Goal: Information Seeking & Learning: Compare options

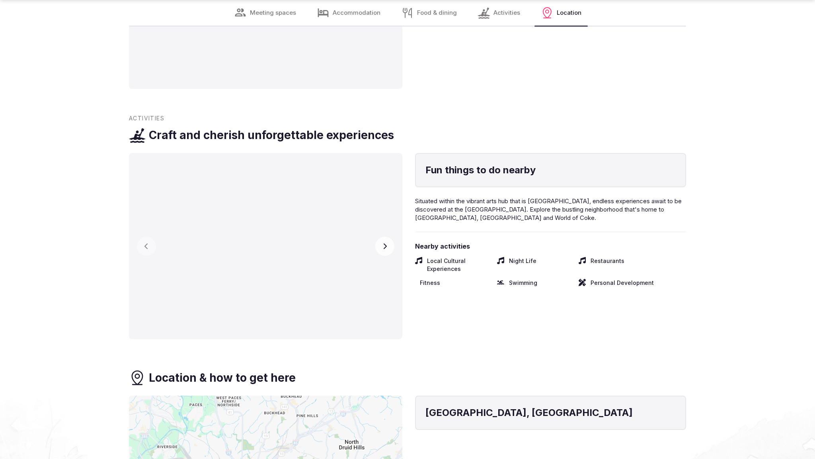
scroll to position [1691, 0]
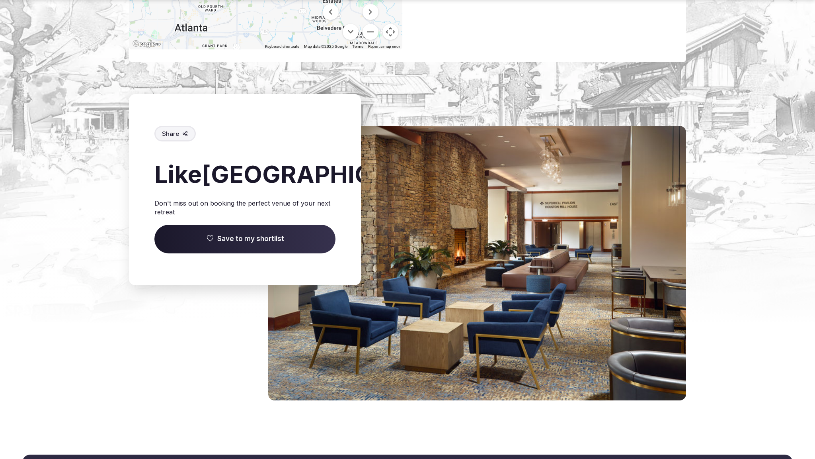
scroll to position [1100, 0]
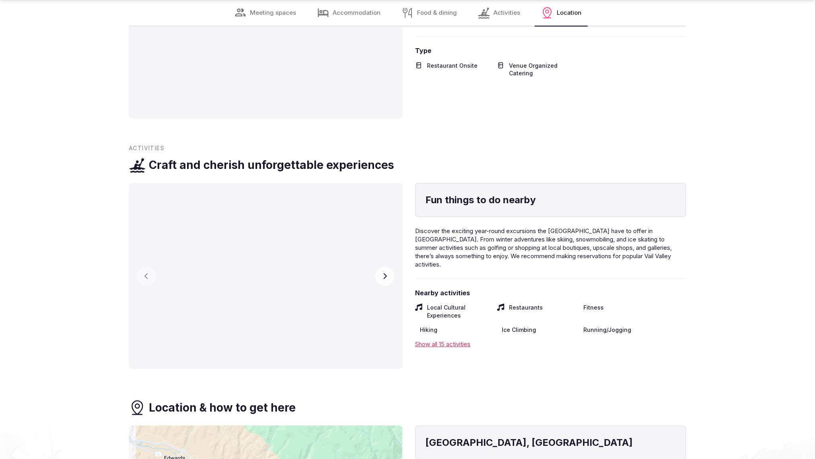
scroll to position [1690, 0]
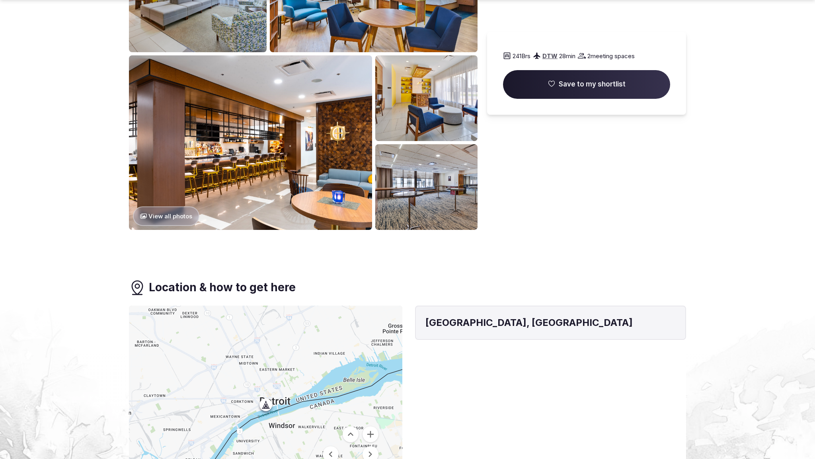
scroll to position [855, 0]
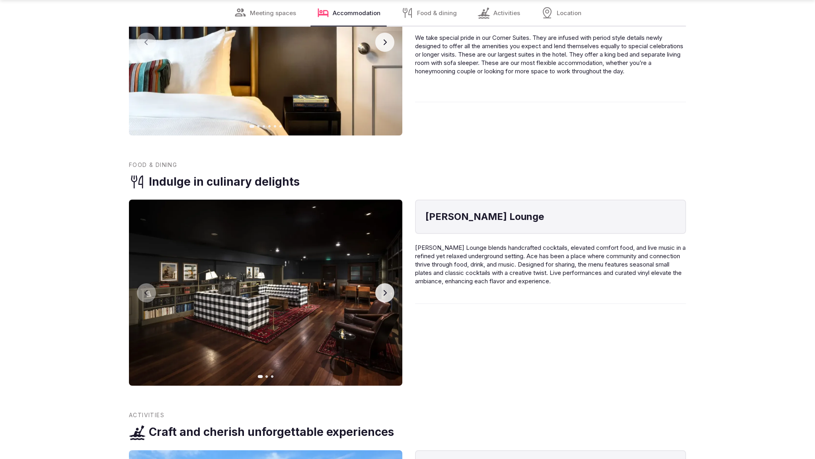
scroll to position [1691, 0]
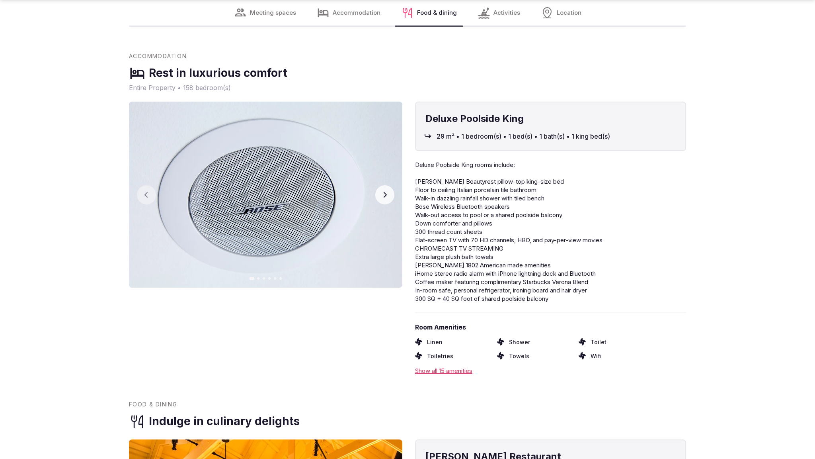
scroll to position [1691, 0]
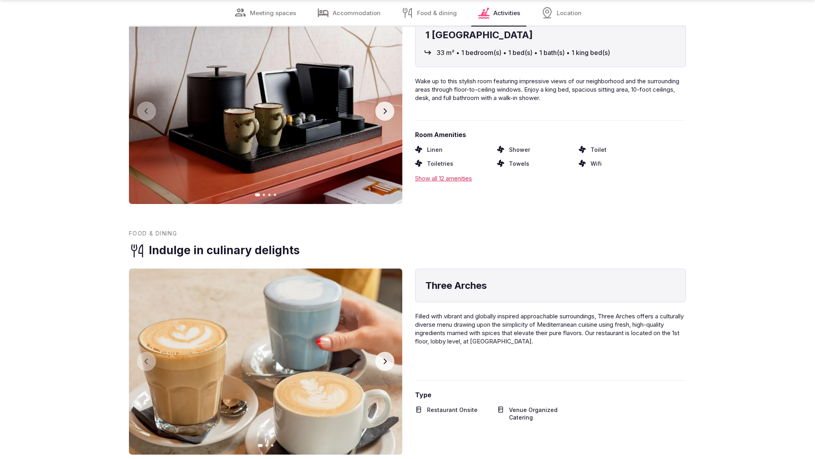
scroll to position [1682, 0]
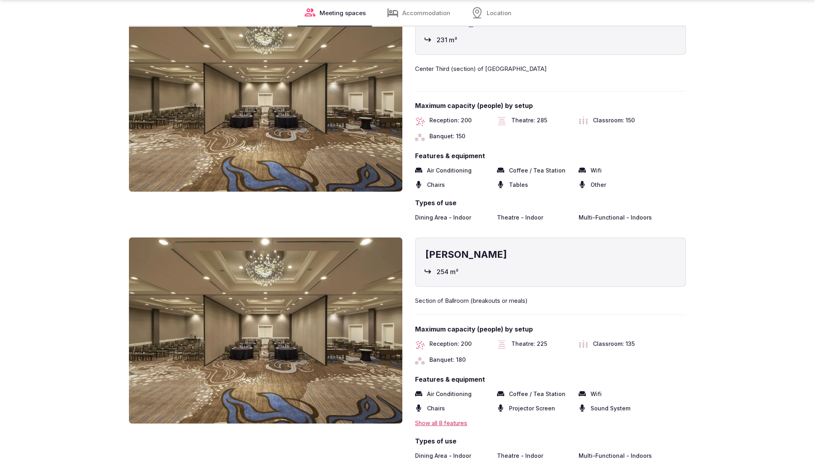
scroll to position [1691, 0]
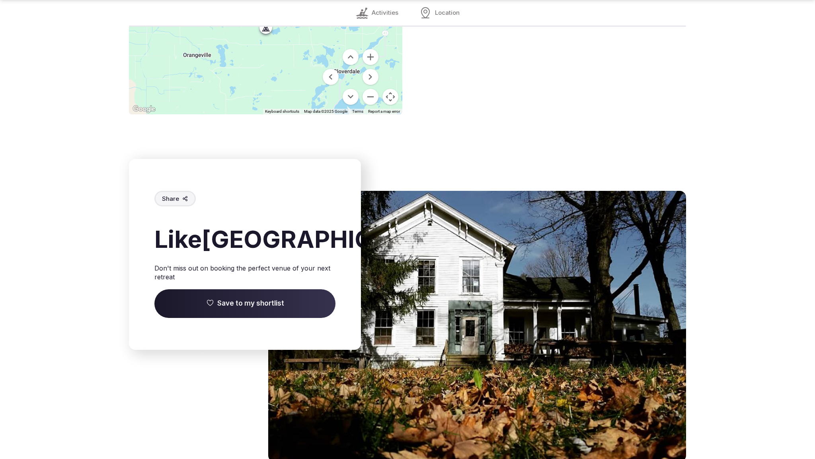
scroll to position [1161, 0]
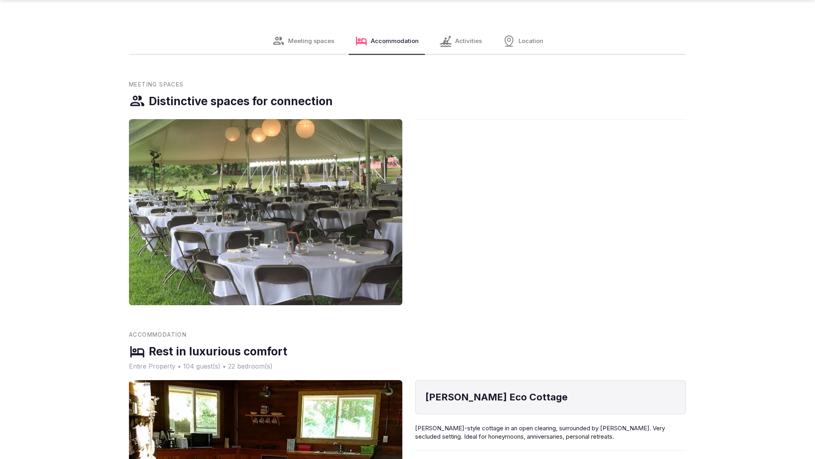
scroll to position [1302, 0]
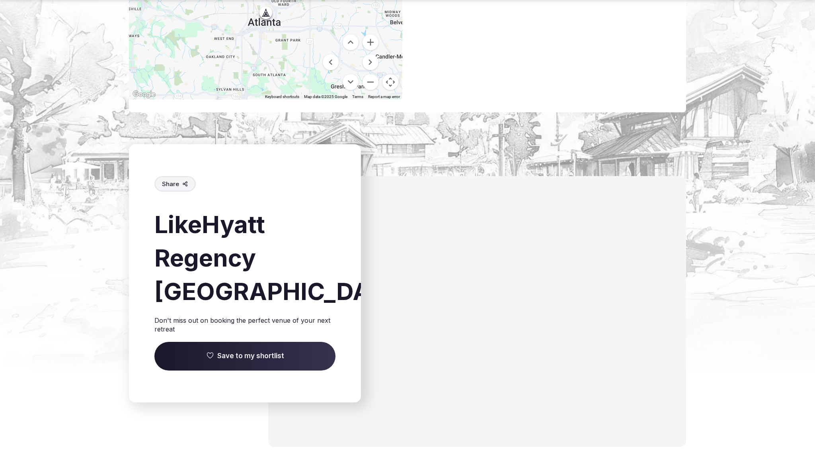
scroll to position [1123, 0]
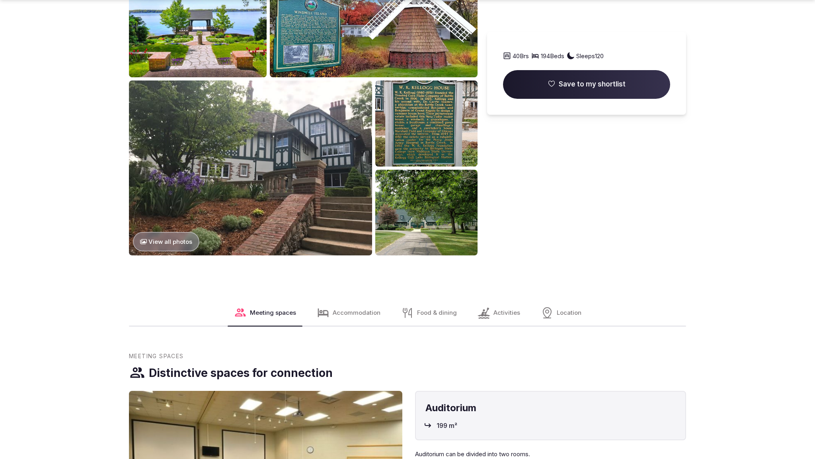
scroll to position [1302, 0]
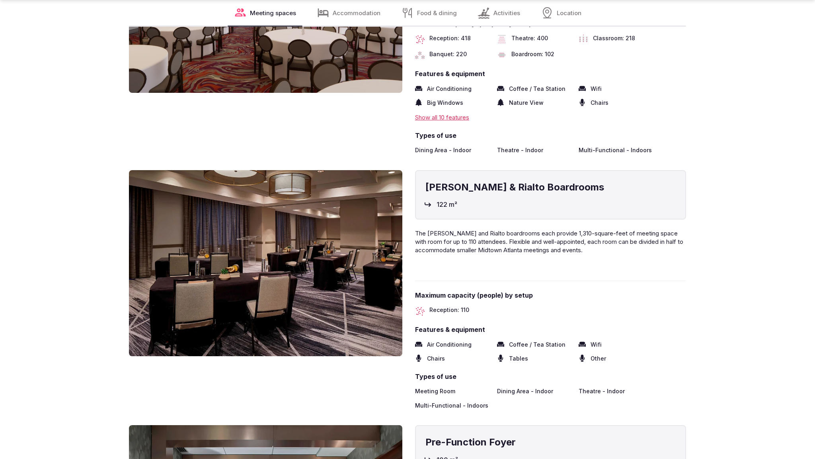
scroll to position [1689, 0]
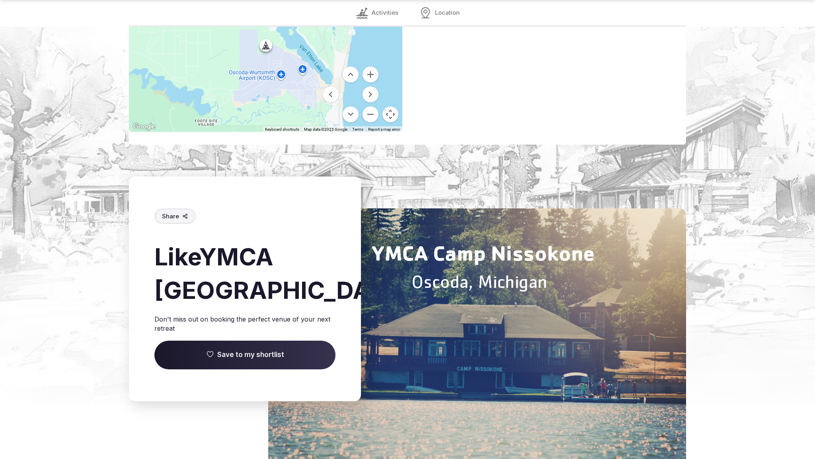
scroll to position [1187, 0]
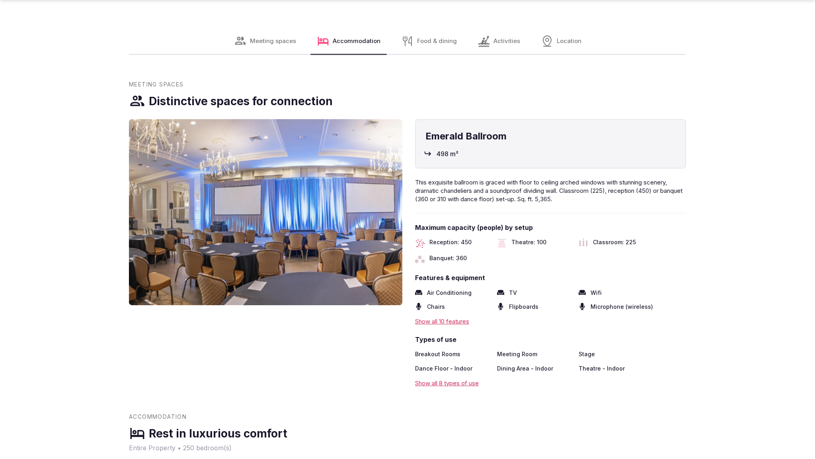
scroll to position [1302, 0]
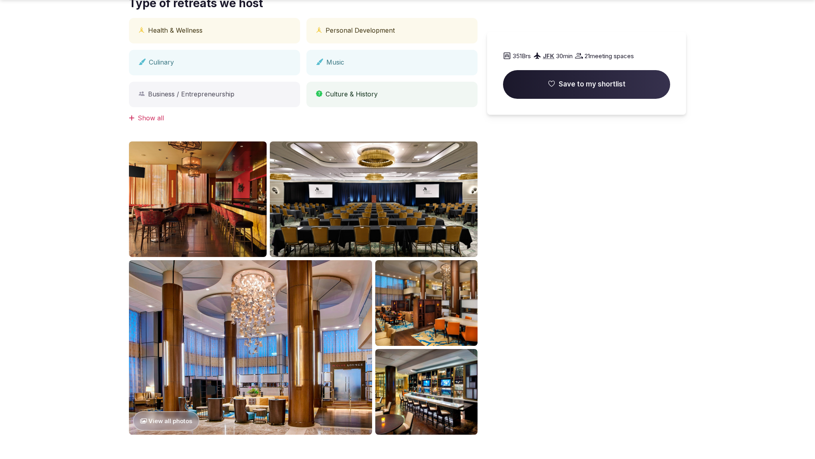
scroll to position [836, 0]
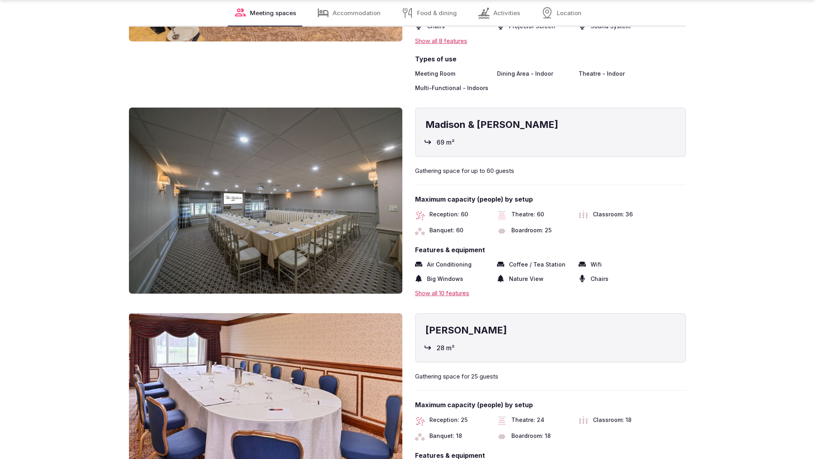
scroll to position [1691, 0]
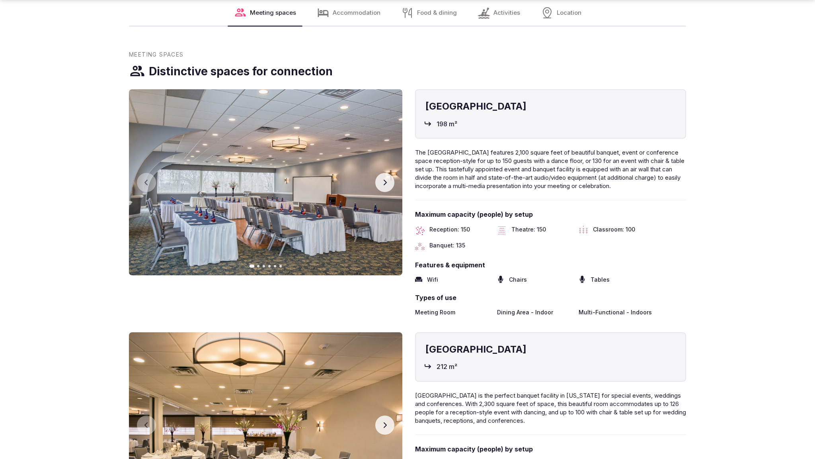
scroll to position [1275, 0]
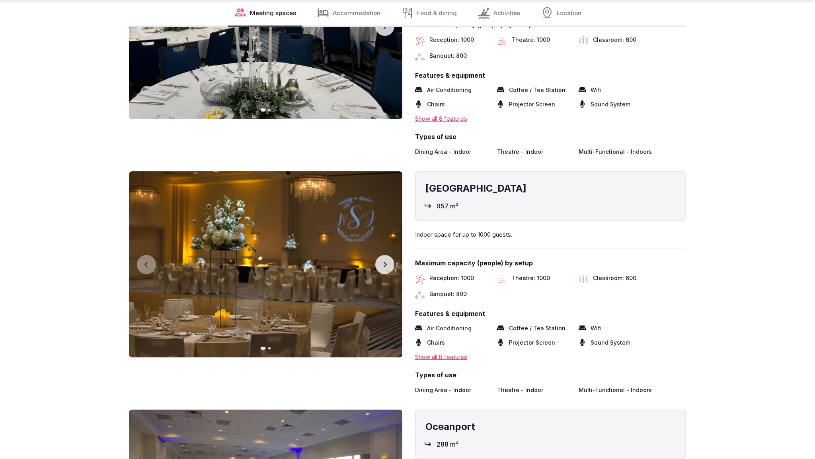
scroll to position [1691, 0]
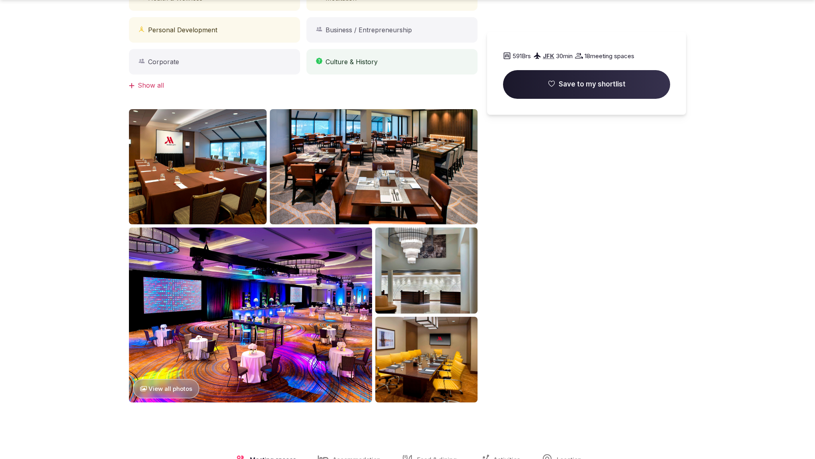
scroll to position [836, 0]
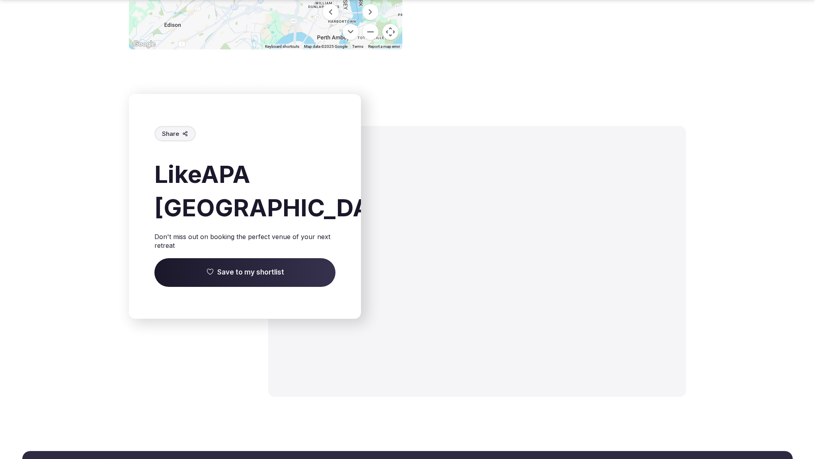
scroll to position [1096, 0]
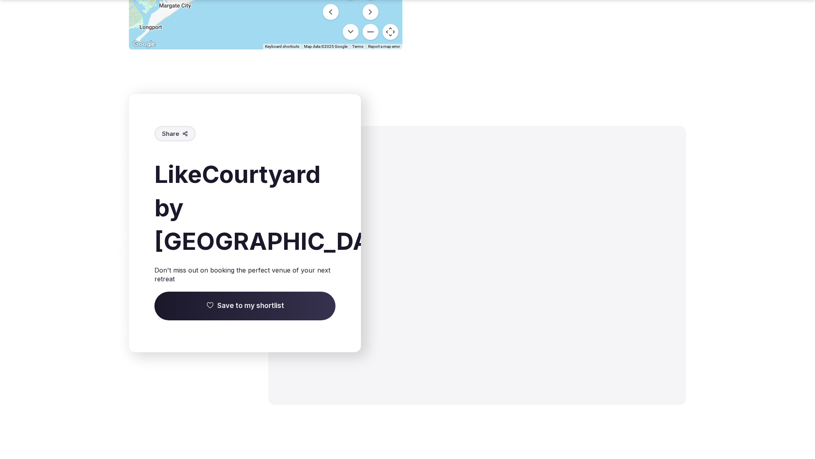
scroll to position [1128, 0]
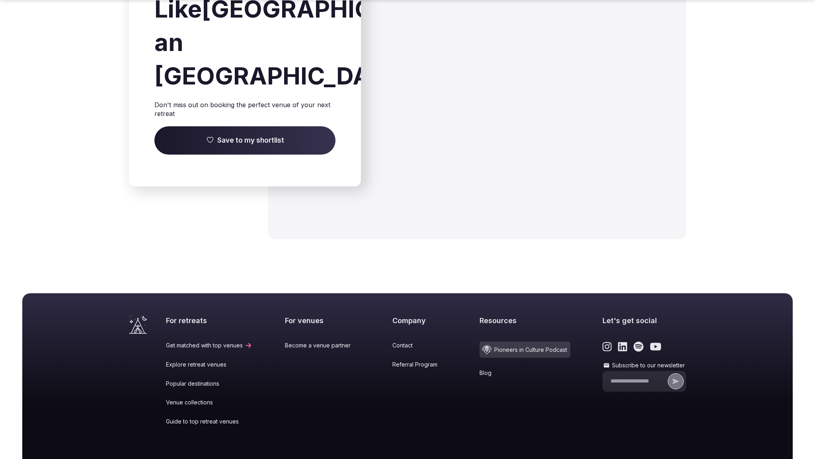
scroll to position [1345, 0]
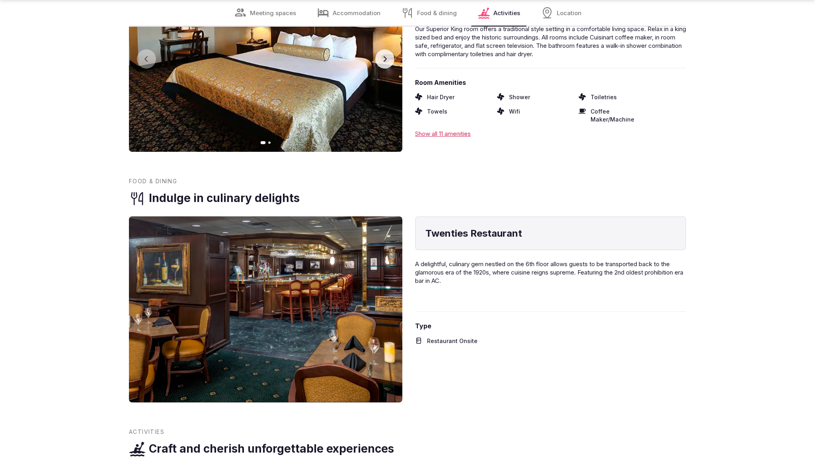
scroll to position [1691, 0]
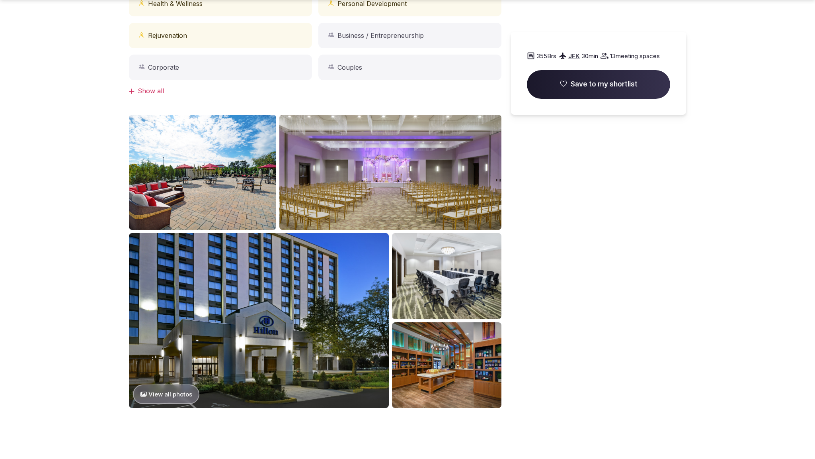
scroll to position [836, 0]
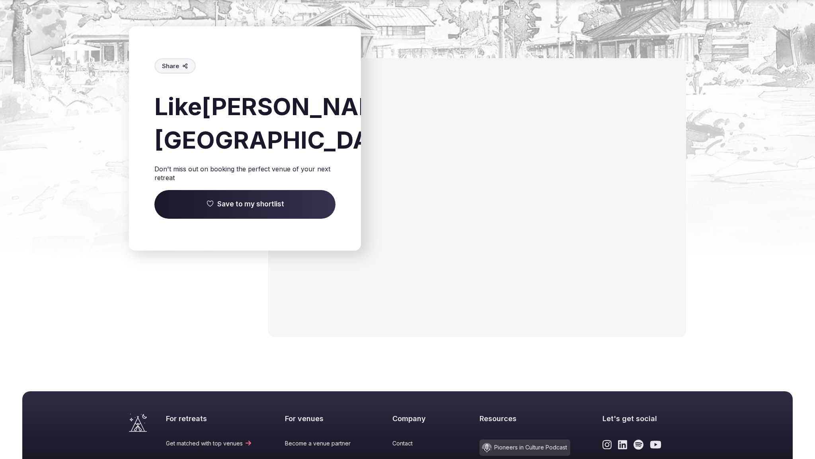
scroll to position [1510, 0]
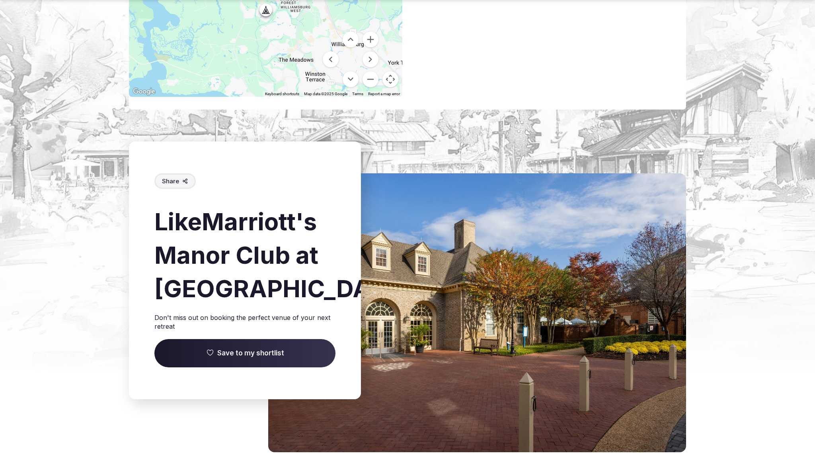
scroll to position [1128, 0]
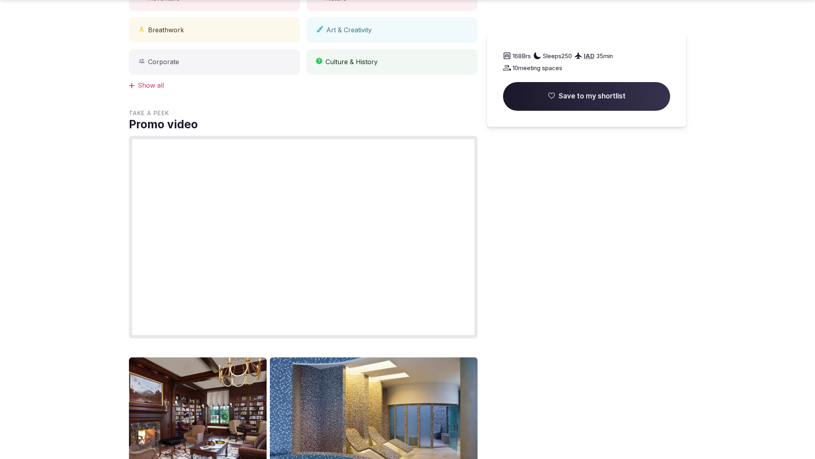
scroll to position [860, 0]
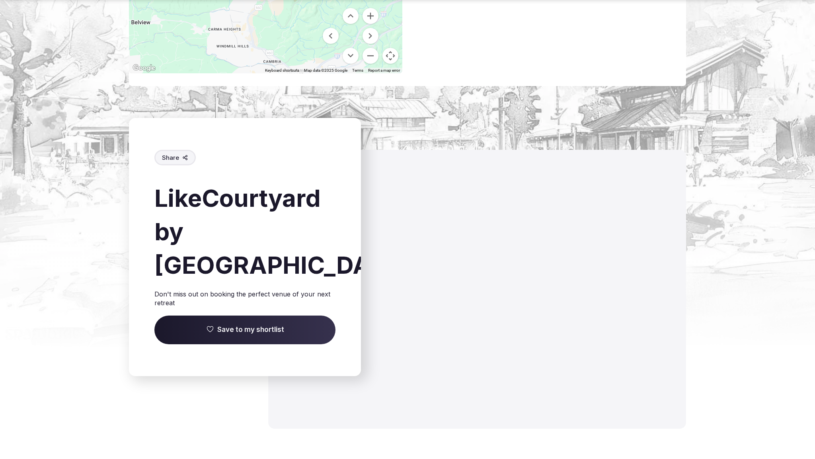
scroll to position [1104, 0]
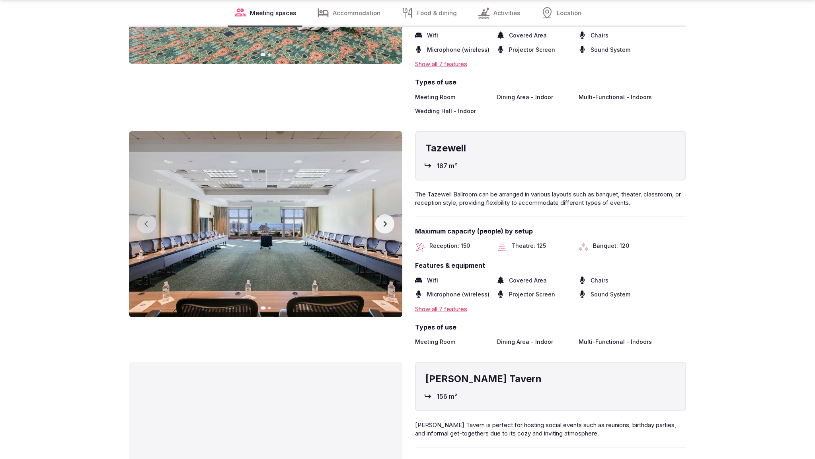
scroll to position [1691, 0]
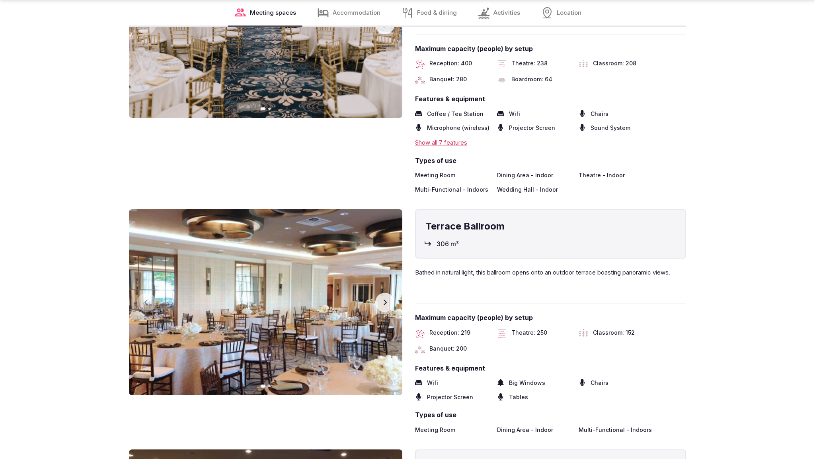
scroll to position [1716, 0]
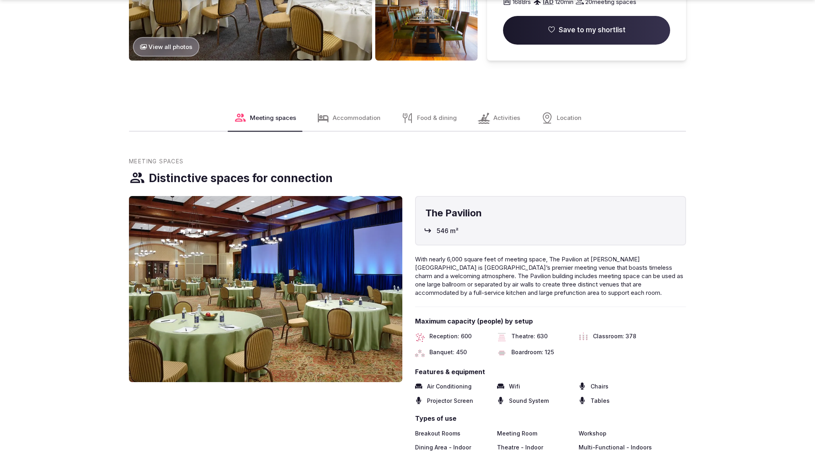
scroll to position [1278, 0]
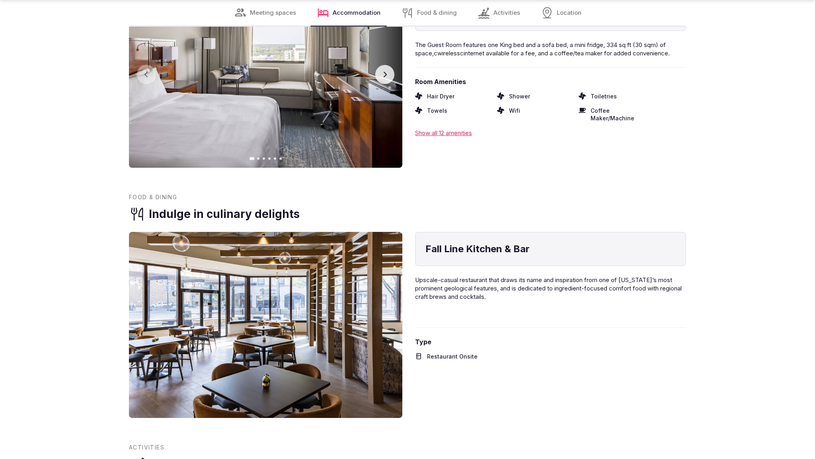
scroll to position [1717, 0]
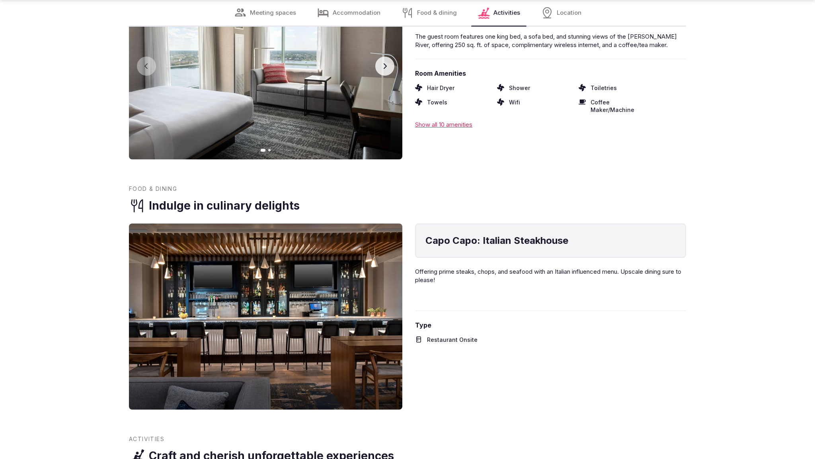
scroll to position [1717, 0]
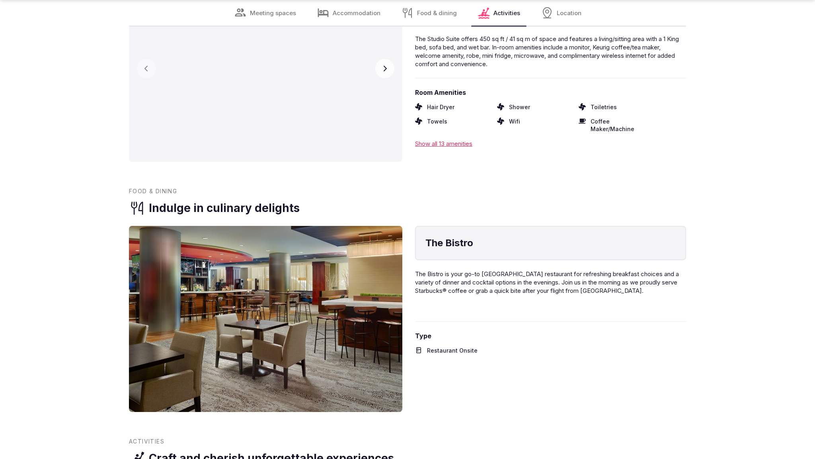
scroll to position [1717, 0]
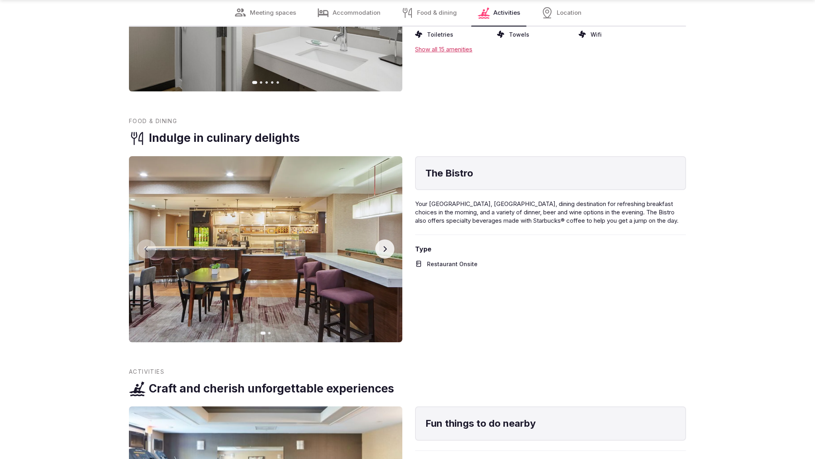
scroll to position [1667, 0]
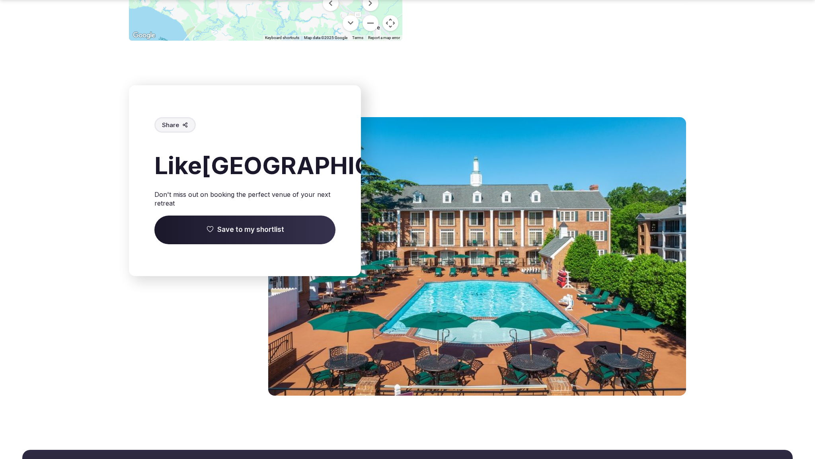
scroll to position [1118, 0]
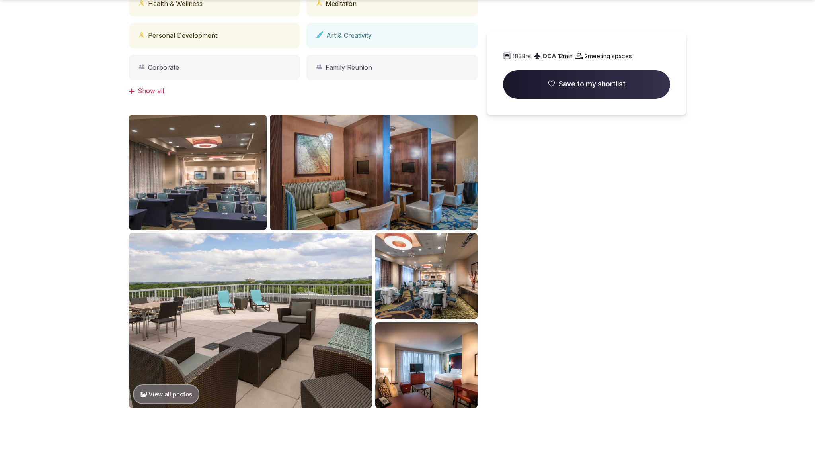
scroll to position [1275, 0]
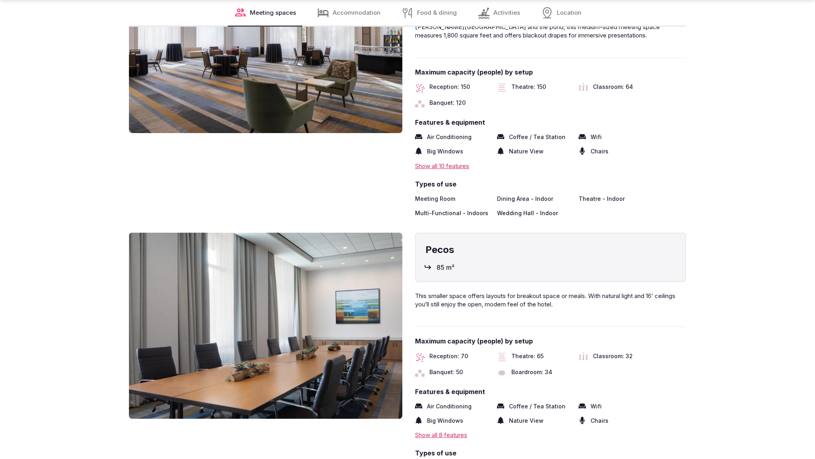
scroll to position [1717, 0]
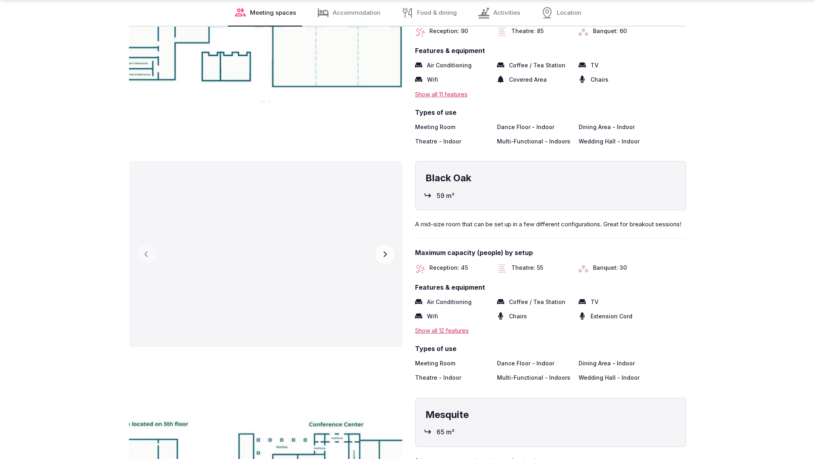
scroll to position [1717, 0]
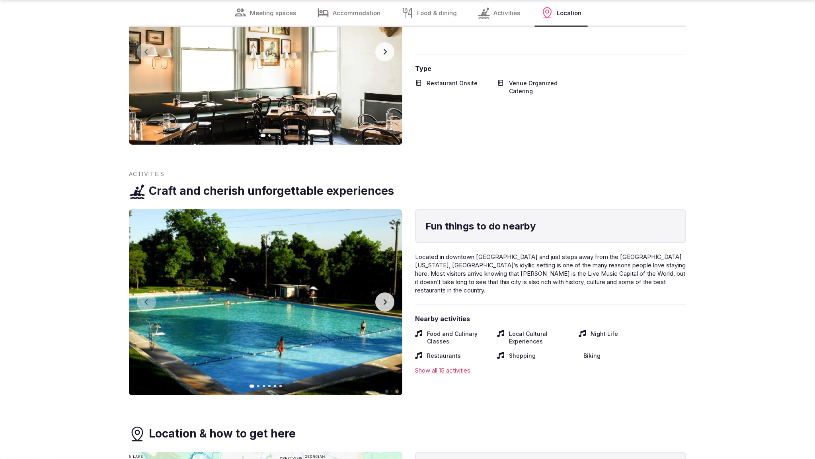
scroll to position [1691, 0]
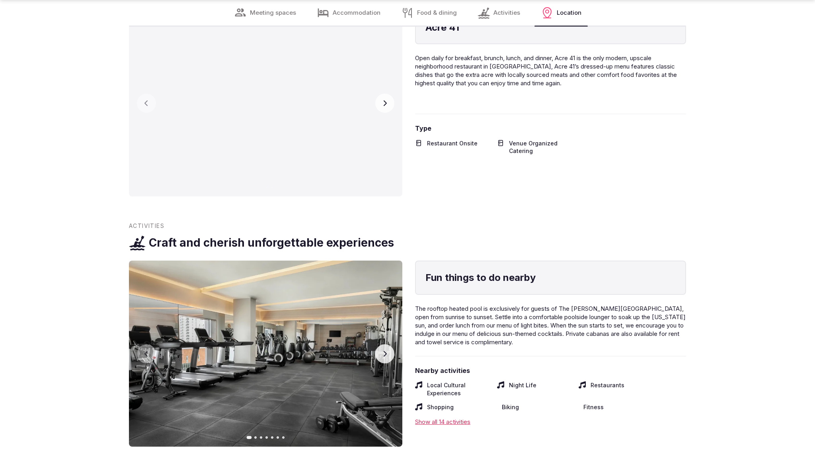
scroll to position [1691, 0]
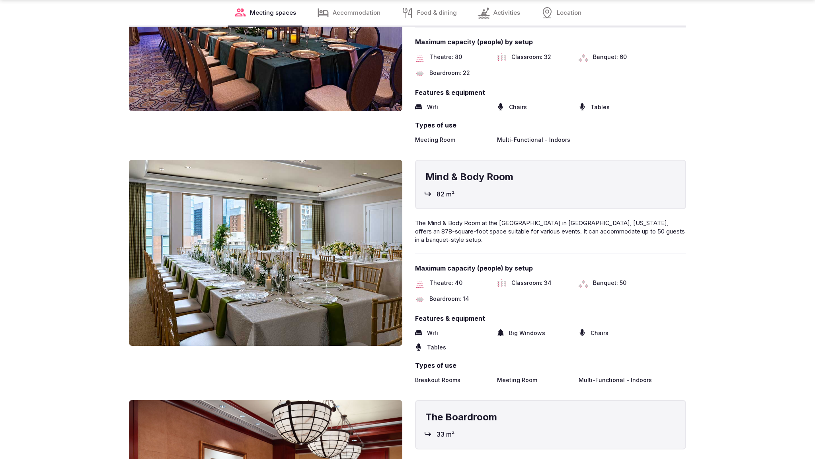
scroll to position [1717, 0]
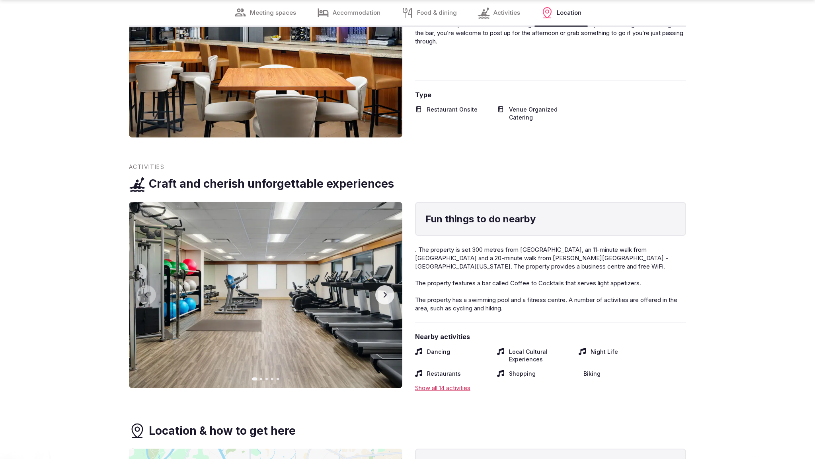
scroll to position [1691, 0]
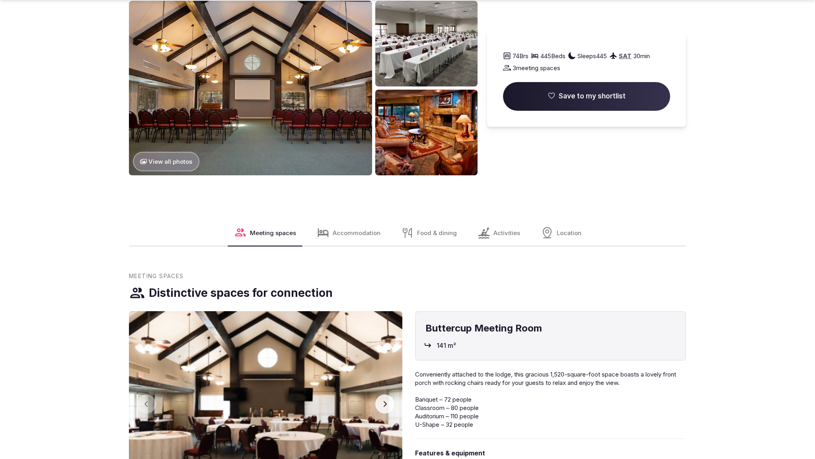
scroll to position [1302, 0]
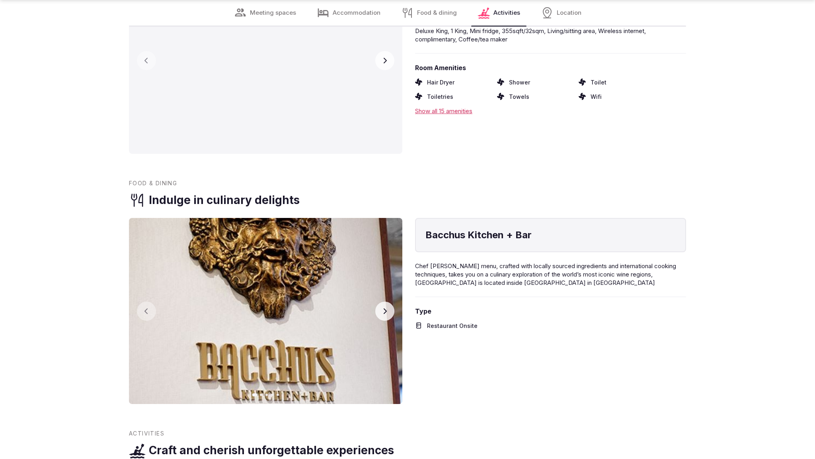
scroll to position [1717, 0]
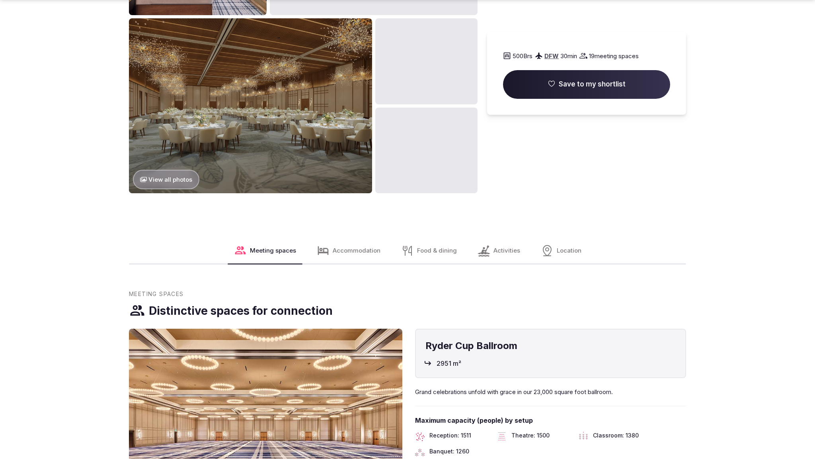
scroll to position [1302, 0]
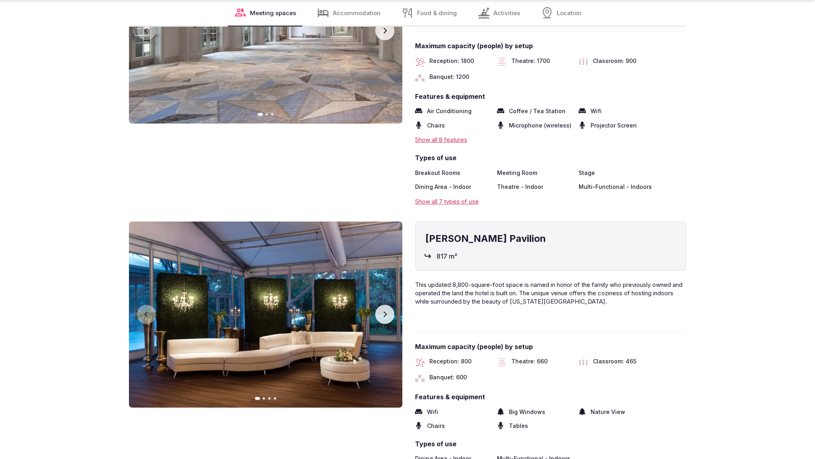
scroll to position [1693, 0]
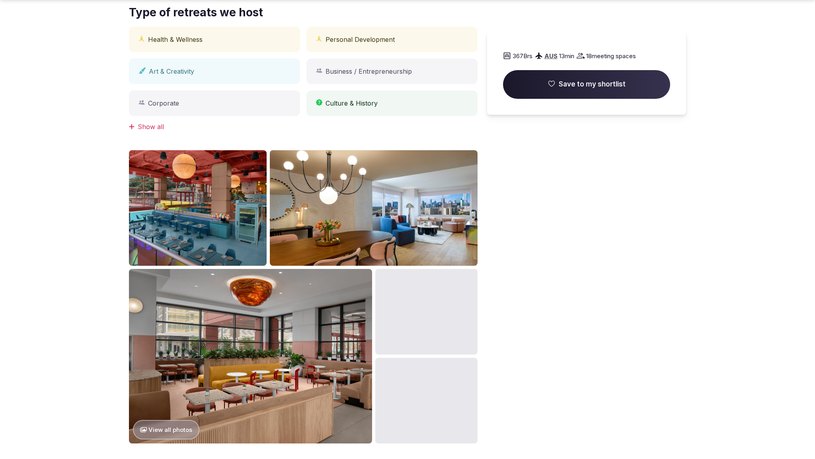
scroll to position [860, 0]
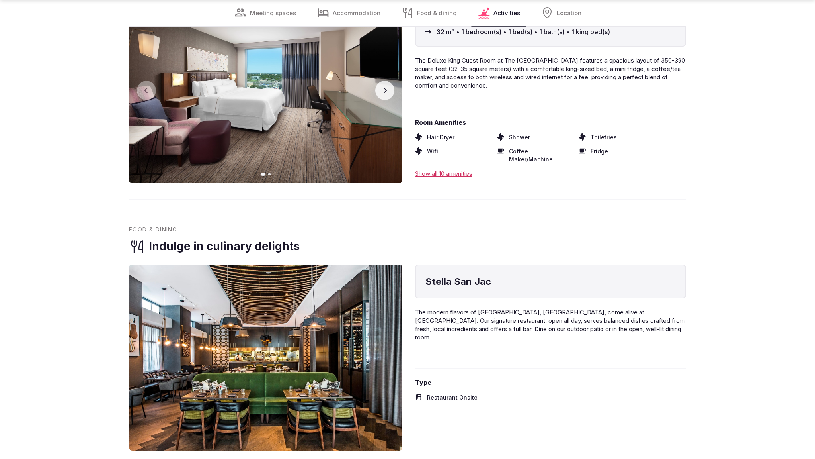
scroll to position [1717, 0]
